Goal: Task Accomplishment & Management: Manage account settings

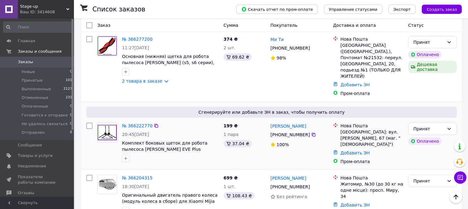
scroll to position [62, 0]
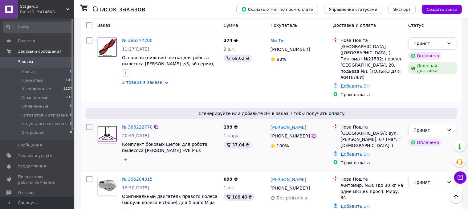
click at [312, 134] on icon at bounding box center [314, 136] width 4 height 4
click at [311, 186] on icon at bounding box center [313, 188] width 5 height 5
click at [311, 47] on icon at bounding box center [313, 49] width 5 height 5
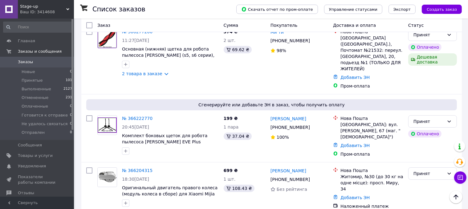
scroll to position [10, 0]
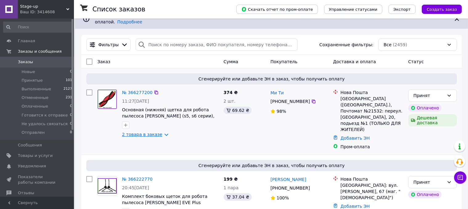
click at [158, 132] on link "2 товара в заказе" at bounding box center [142, 134] width 40 height 5
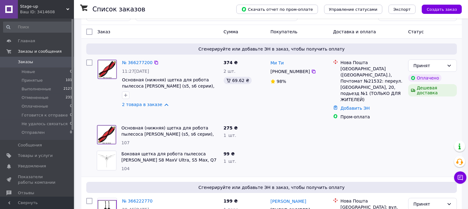
scroll to position [40, 0]
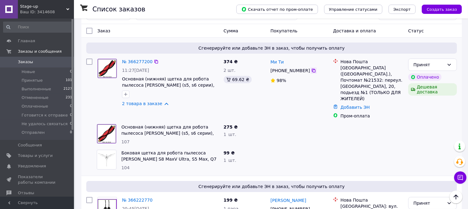
click at [312, 69] on icon at bounding box center [314, 71] width 4 height 4
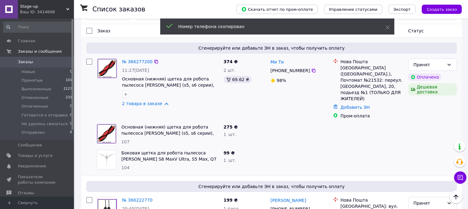
click at [296, 60] on div "Ми Ти" at bounding box center [299, 62] width 59 height 8
click at [296, 59] on div "Ми Ти" at bounding box center [299, 62] width 59 height 8
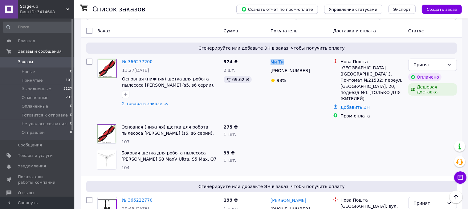
copy div "Ми Ти"
drag, startPoint x: 342, startPoint y: 62, endPoint x: 358, endPoint y: 67, distance: 16.8
click at [358, 67] on div "Киев (Киевская обл.), Почтомат №21532: переул. Лысогорский, 20, подьезд №1 (ТОЛ…" at bounding box center [372, 83] width 63 height 37
copy div "Киев (Киевская обл.), Почтомат №21532"
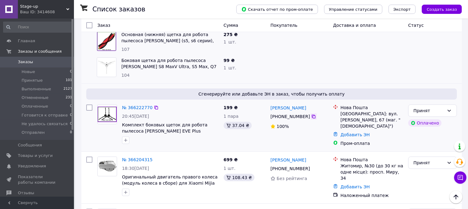
click at [311, 114] on icon at bounding box center [313, 116] width 5 height 5
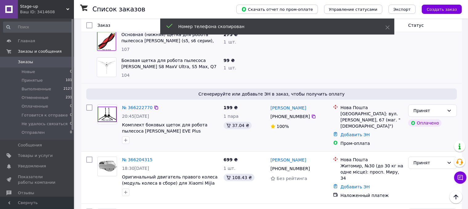
click at [311, 104] on div "Тетяна Маринчук" at bounding box center [299, 108] width 59 height 8
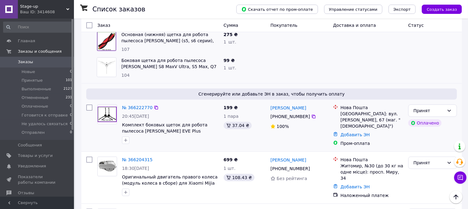
click at [311, 104] on div "Тетяна Маринчук" at bounding box center [299, 108] width 59 height 8
copy div "Тетяна Маринчук"
drag, startPoint x: 341, startPoint y: 96, endPoint x: 379, endPoint y: 104, distance: 38.7
click at [379, 111] on div "Петропавлівська Борщагівка, Поштомат №46558: вул. Княгині Ольги, 67 (маг. "Фора…" at bounding box center [372, 120] width 63 height 19
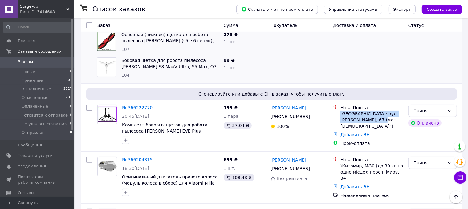
copy div "Петропавлівська Борщагівка, Поштомат №46558"
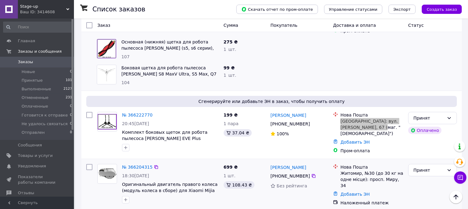
scroll to position [164, 0]
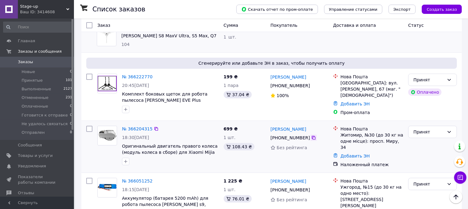
click at [311, 135] on icon at bounding box center [313, 137] width 5 height 5
click at [303, 125] on div "Юртй Смоляр" at bounding box center [299, 129] width 59 height 8
copy div "Юртй Смоляр"
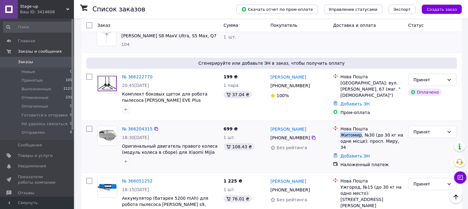
drag, startPoint x: 341, startPoint y: 118, endPoint x: 358, endPoint y: 118, distance: 17.3
click at [358, 132] on div "Житомир, №30 (до 30 кг на одне місце): просп. Миру, 34" at bounding box center [372, 141] width 63 height 19
drag, startPoint x: 371, startPoint y: 119, endPoint x: 340, endPoint y: 119, distance: 31.5
click at [340, 126] on div "Нова Пошта Житомир, №30 (до 30 кг на одне місце): просп. Миру, 34" at bounding box center [372, 138] width 65 height 25
copy div "Житомир, №30"
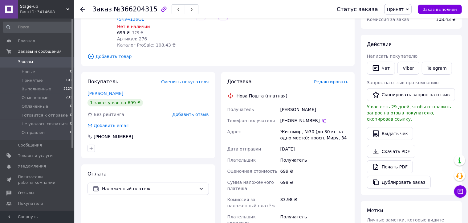
scroll to position [123, 0]
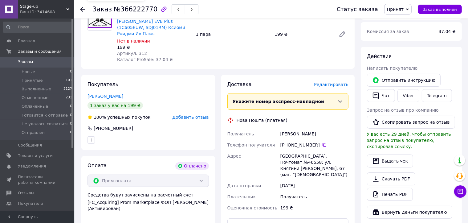
scroll to position [123, 0]
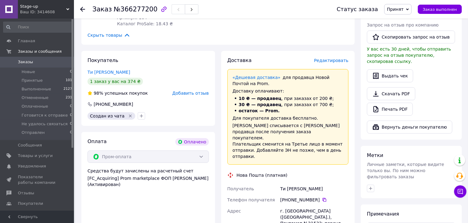
scroll to position [185, 0]
